Goal: Task Accomplishment & Management: Use online tool/utility

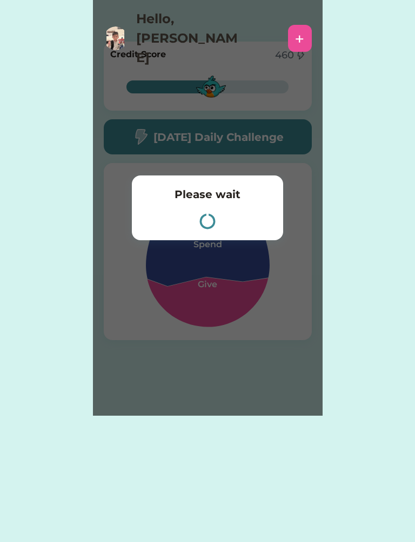
click at [287, 310] on div "Please wait" at bounding box center [208, 208] width 230 height 416
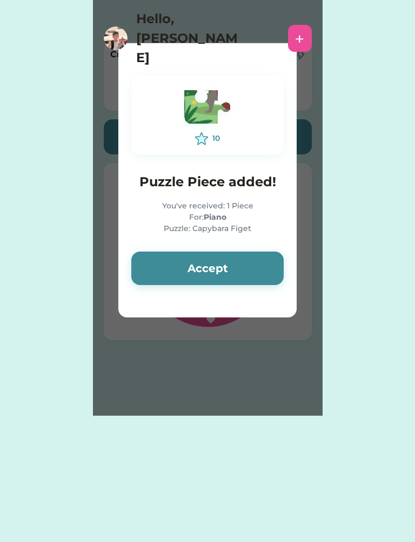
click at [213, 265] on button "Accept" at bounding box center [207, 268] width 152 height 33
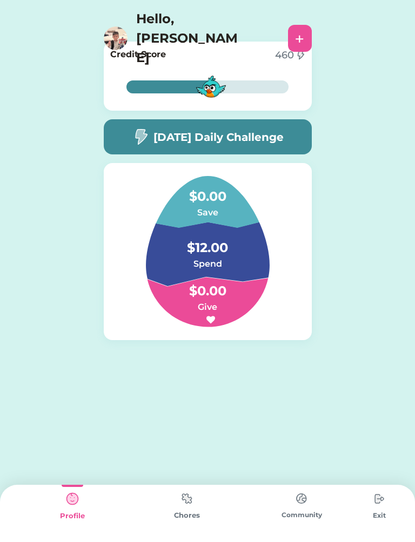
click at [184, 507] on img at bounding box center [187, 498] width 22 height 21
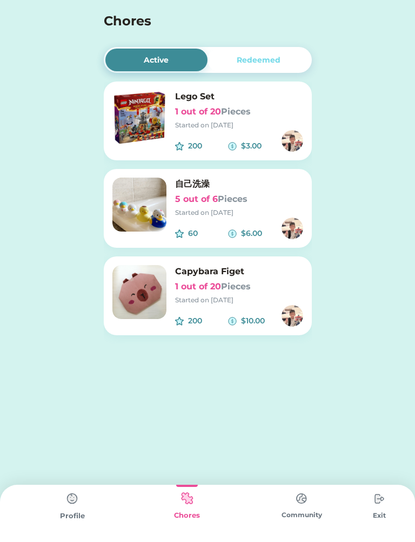
click at [290, 292] on h6 "1 out of 20 Pieces" at bounding box center [239, 286] width 128 height 13
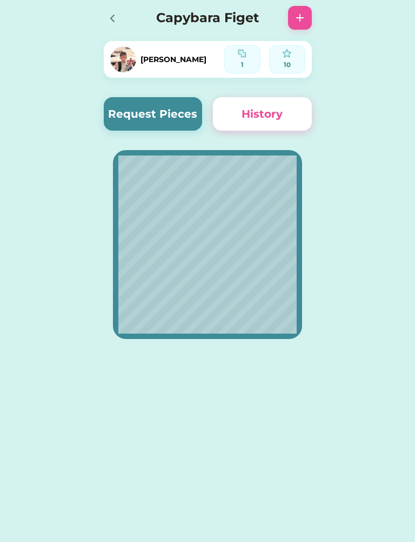
click at [119, 115] on button "Request Pieces" at bounding box center [153, 113] width 99 height 33
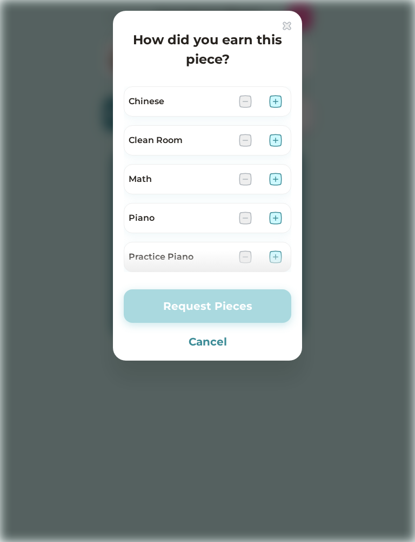
click at [17, 132] on div at bounding box center [207, 271] width 415 height 542
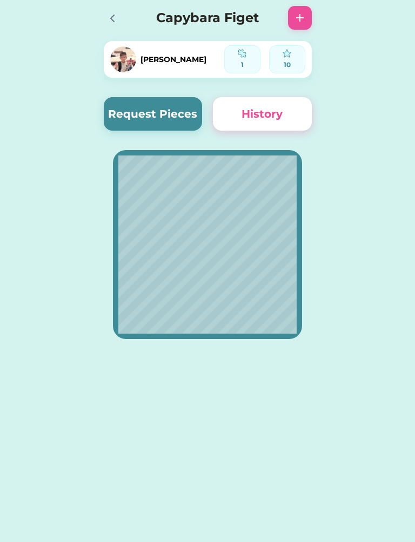
click at [123, 118] on button "Request Pieces" at bounding box center [153, 113] width 99 height 33
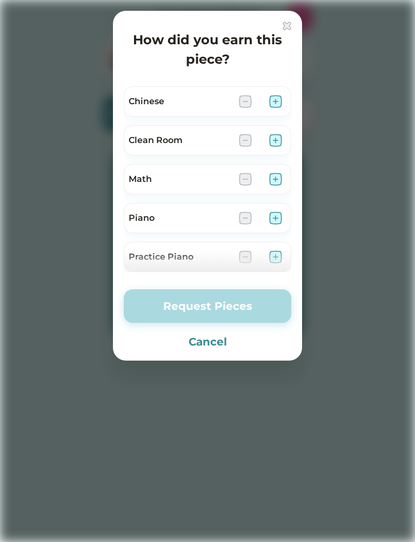
click at [280, 100] on img at bounding box center [275, 101] width 13 height 13
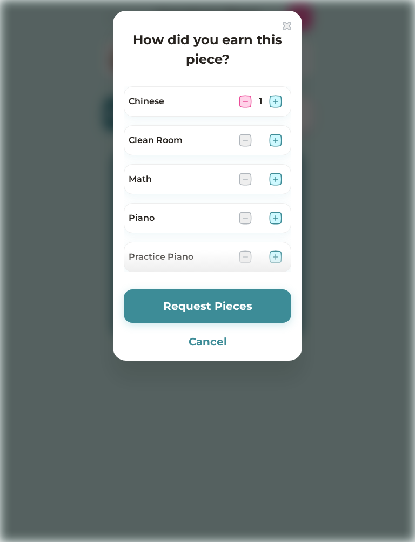
click at [270, 296] on button "Request Pieces" at bounding box center [207, 306] width 167 height 33
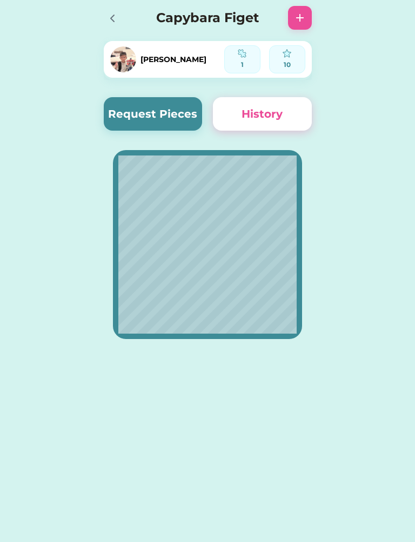
click at [105, 22] on div at bounding box center [112, 18] width 16 height 16
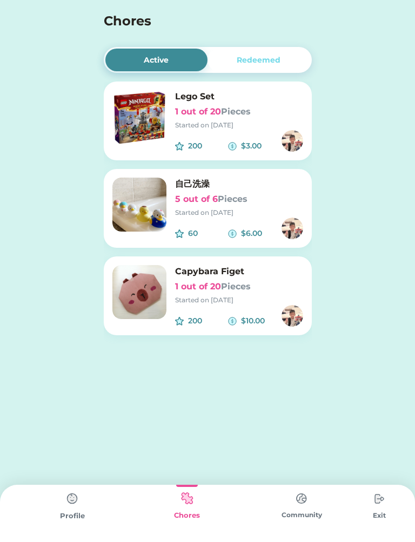
click at [249, 126] on div "Started on [DATE]" at bounding box center [239, 125] width 128 height 10
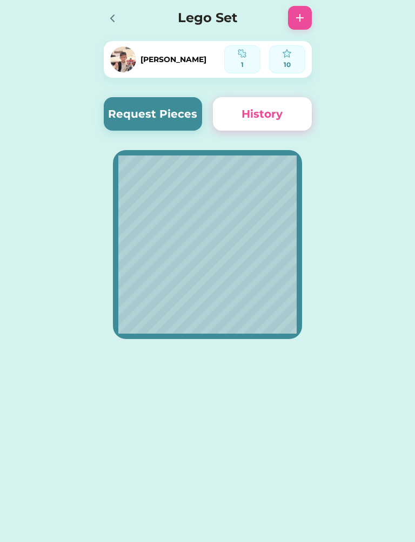
click at [119, 113] on button "Request Pieces" at bounding box center [153, 113] width 99 height 33
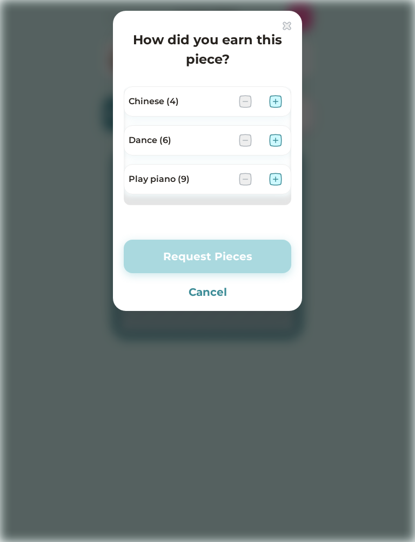
click at [282, 175] on img at bounding box center [275, 179] width 13 height 13
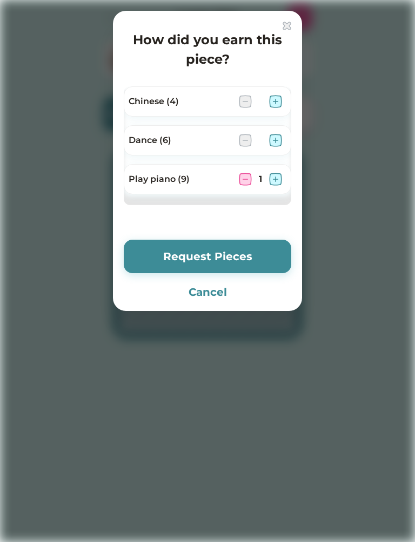
click at [277, 251] on button "Request Pieces" at bounding box center [207, 256] width 167 height 33
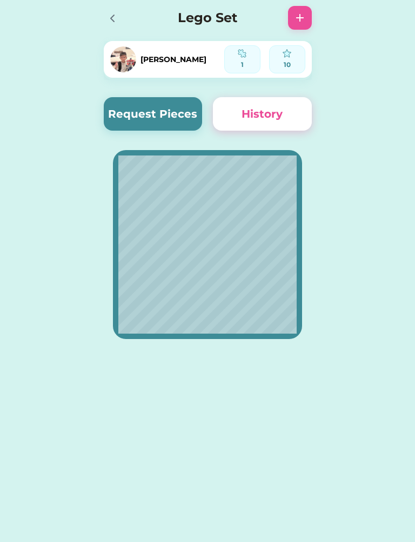
click at [111, 11] on div at bounding box center [112, 18] width 16 height 16
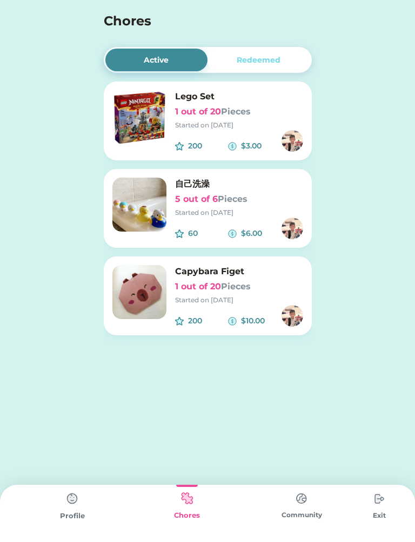
click at [383, 505] on img at bounding box center [379, 499] width 22 height 22
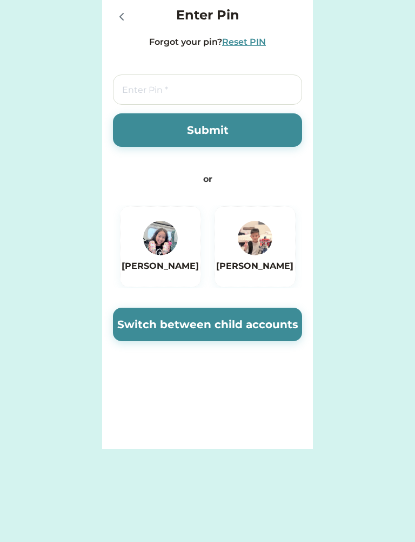
click at [251, 243] on img at bounding box center [255, 238] width 35 height 35
click at [285, 324] on button "Switch between child accounts" at bounding box center [207, 324] width 189 height 33
